Goal: Transaction & Acquisition: Book appointment/travel/reservation

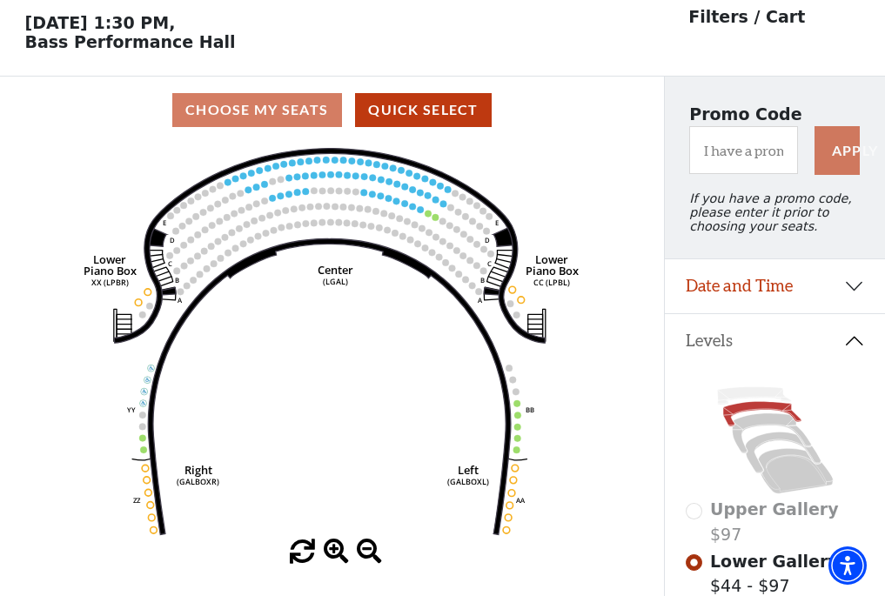
scroll to position [81, 0]
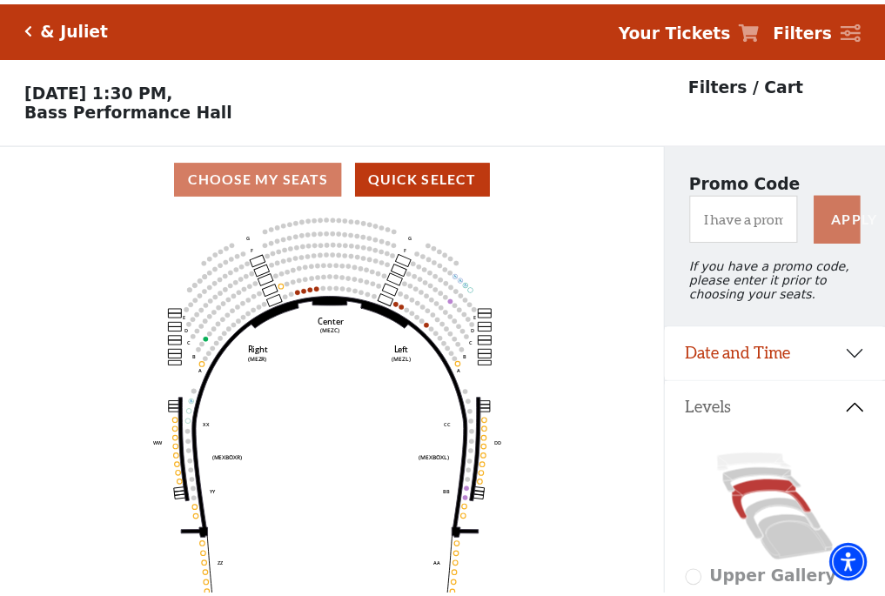
scroll to position [81, 0]
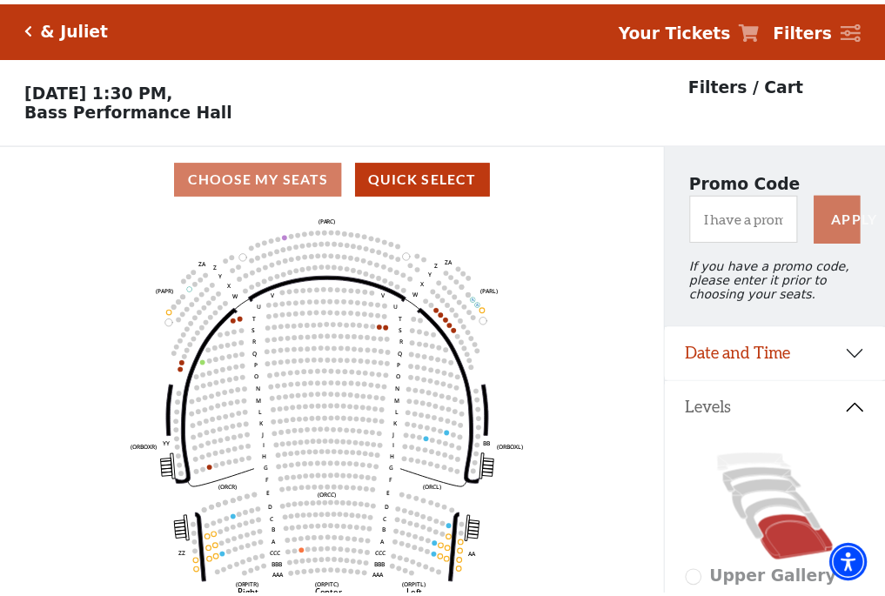
scroll to position [81, 0]
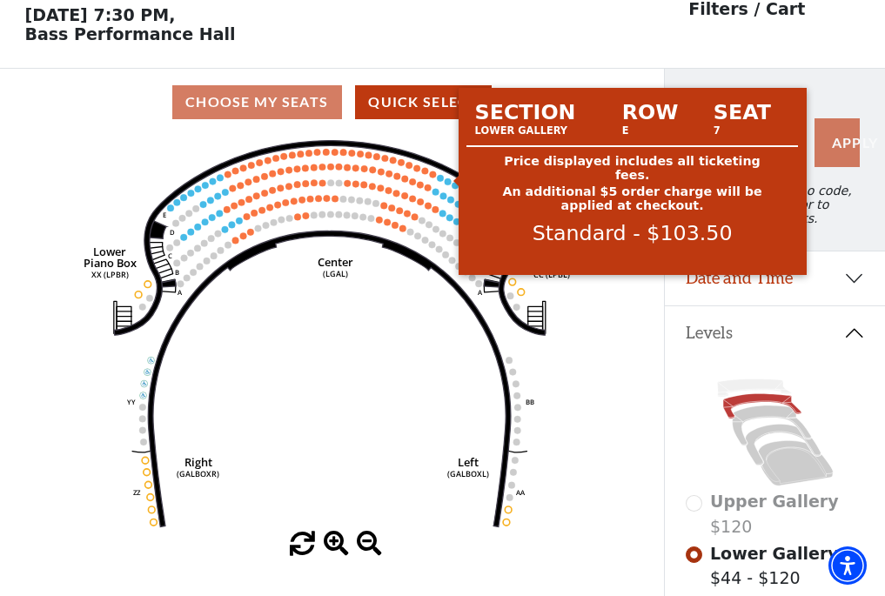
scroll to position [81, 0]
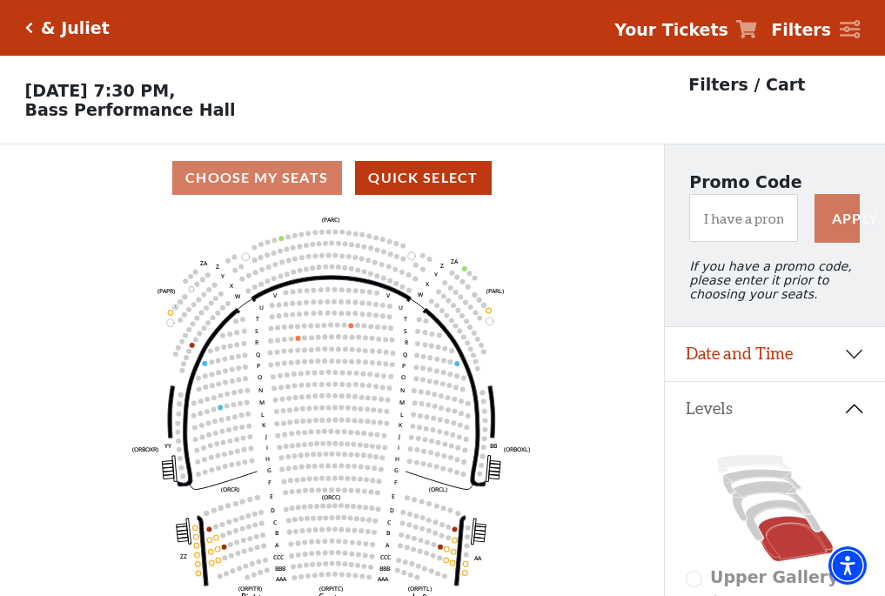
scroll to position [81, 0]
